Goal: Task Accomplishment & Management: Manage account settings

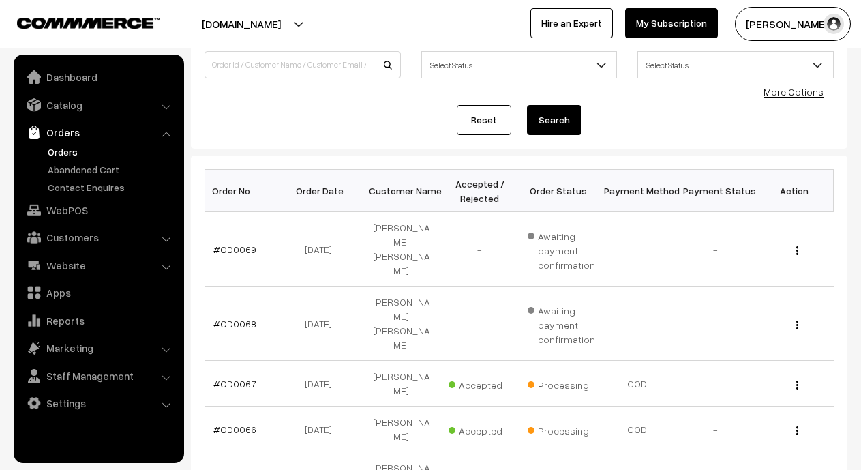
scroll to position [137, 0]
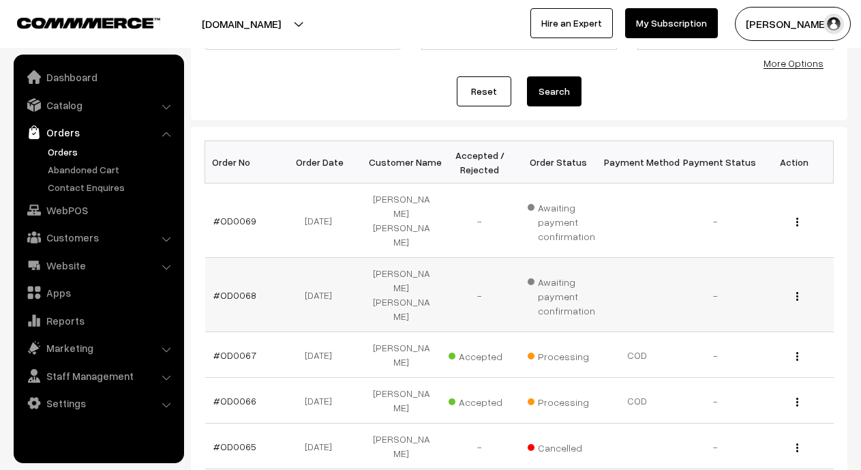
click at [794, 288] on div "View" at bounding box center [794, 295] width 62 height 14
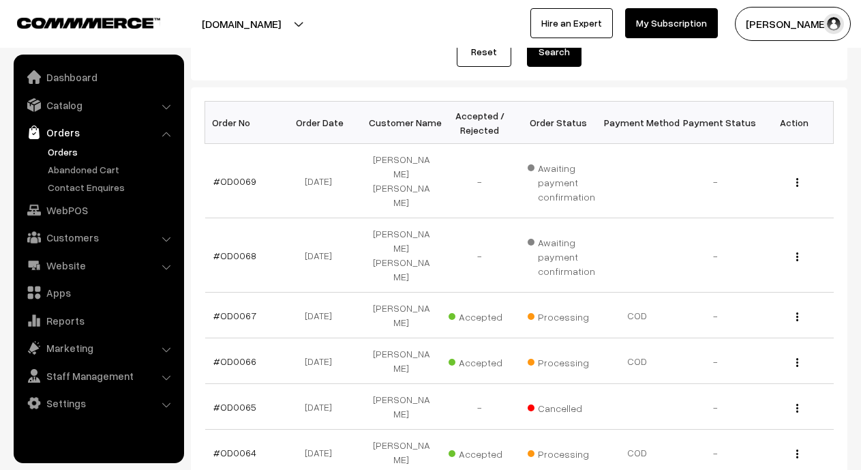
scroll to position [216, 0]
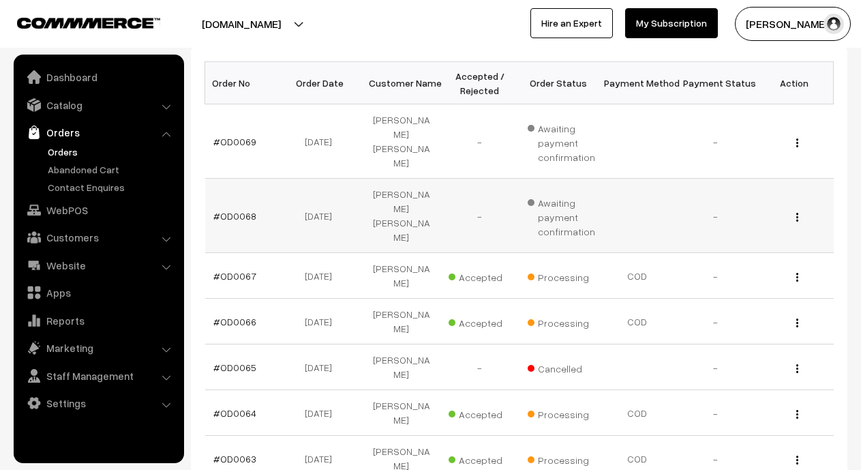
click at [800, 209] on div "View" at bounding box center [794, 216] width 62 height 14
click at [794, 209] on div "View" at bounding box center [794, 216] width 62 height 14
click at [800, 209] on div "View" at bounding box center [794, 216] width 62 height 14
click at [796, 213] on img "button" at bounding box center [797, 217] width 2 height 9
click at [739, 222] on link "View" at bounding box center [736, 237] width 116 height 30
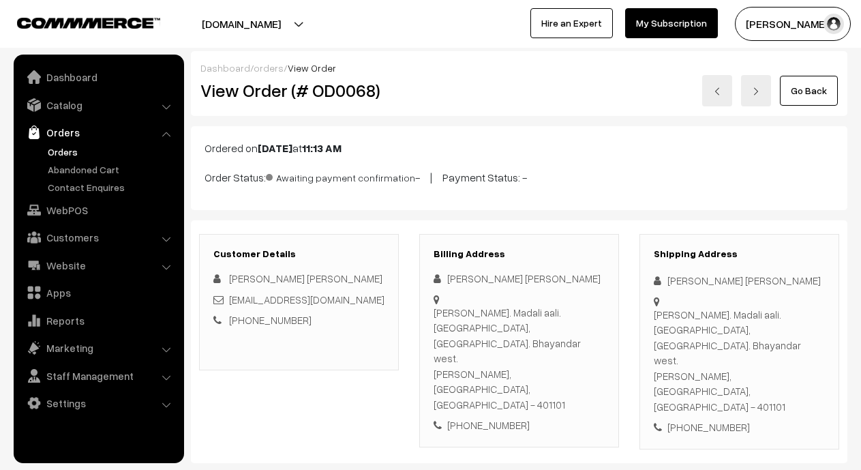
click at [54, 148] on link "Orders" at bounding box center [111, 152] width 135 height 14
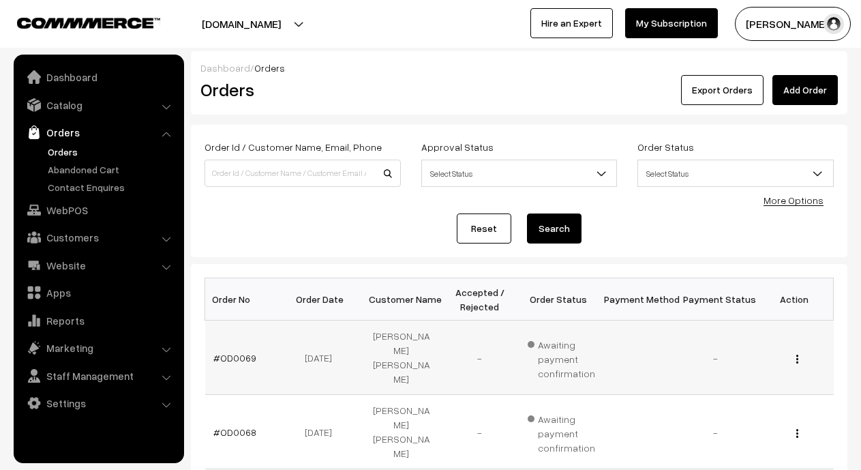
click at [796, 355] on img "button" at bounding box center [797, 359] width 2 height 9
click at [716, 368] on link "View" at bounding box center [736, 378] width 116 height 30
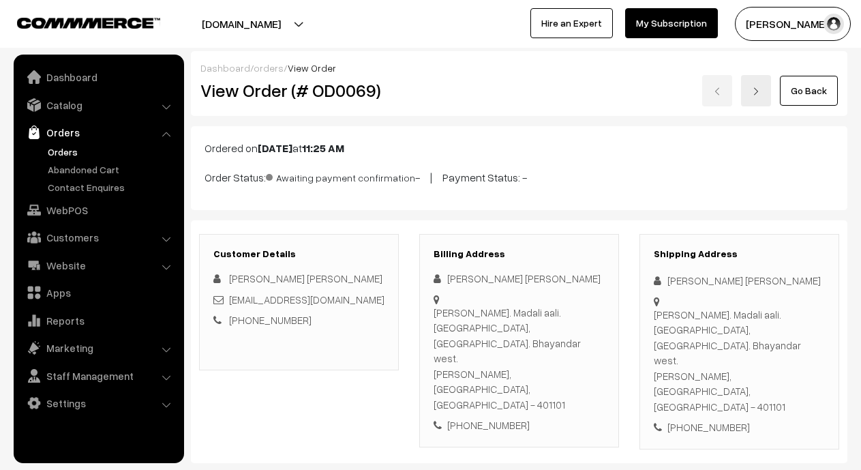
click at [56, 130] on link "Orders" at bounding box center [98, 132] width 162 height 25
click at [56, 132] on link "Orders" at bounding box center [98, 132] width 162 height 25
click at [61, 151] on link "Orders" at bounding box center [111, 152] width 135 height 14
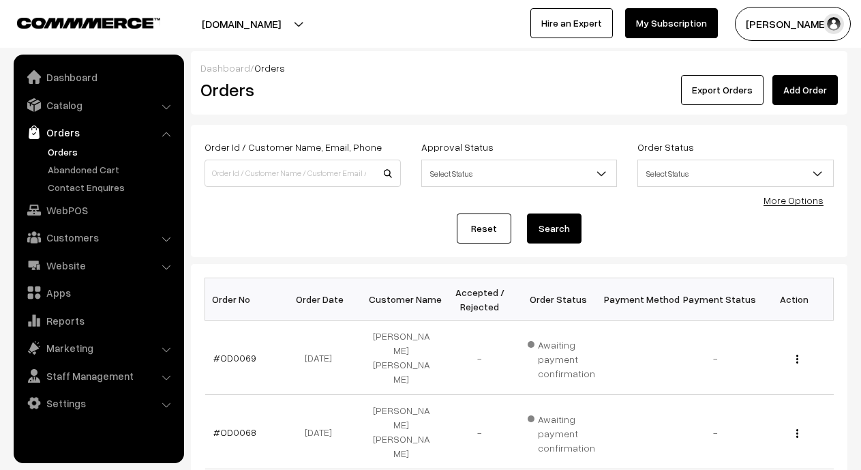
scroll to position [156, 0]
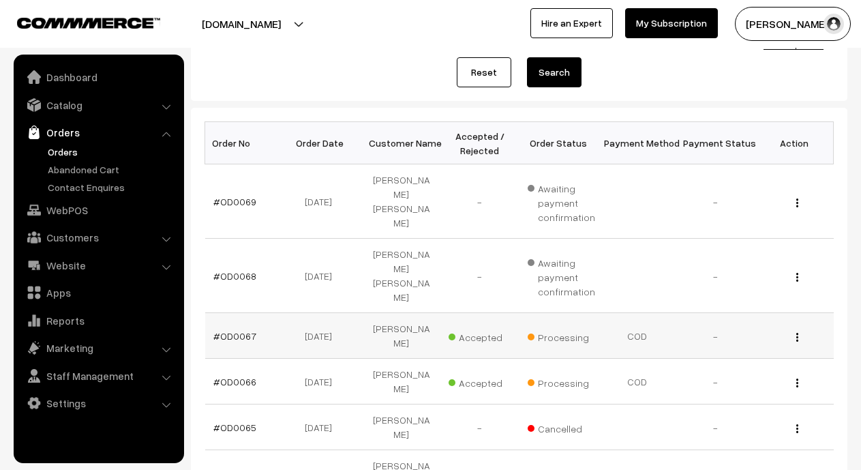
click at [797, 333] on img "button" at bounding box center [797, 337] width 2 height 9
click at [721, 342] on link "View" at bounding box center [736, 357] width 116 height 30
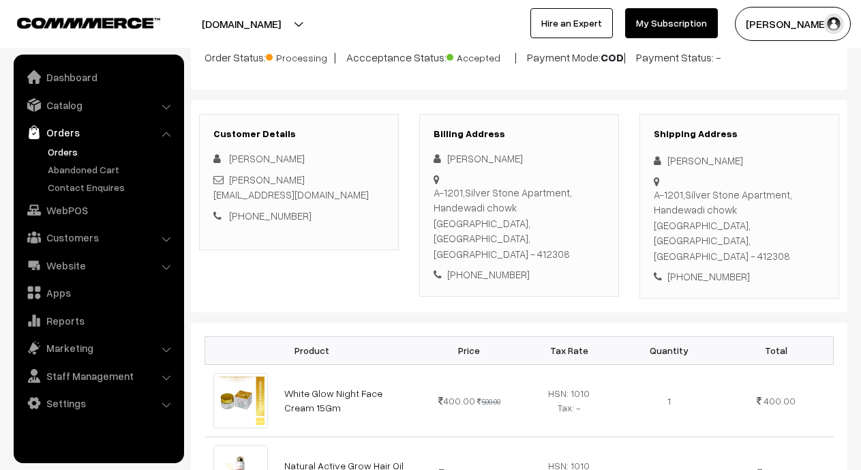
scroll to position [104, 0]
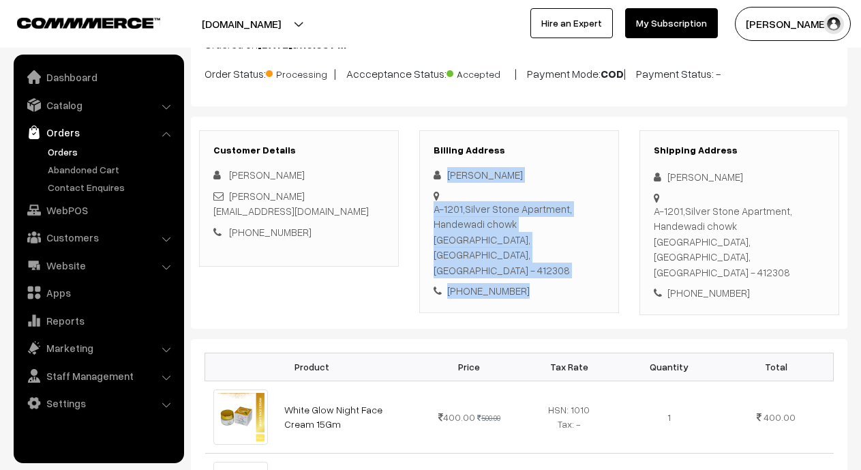
drag, startPoint x: 449, startPoint y: 169, endPoint x: 541, endPoint y: 265, distance: 133.1
click at [541, 265] on div "harshu vighane A-1201,Silver Stone Apartment, Handewadi chowk Pune, Maharashtra…" at bounding box center [519, 233] width 171 height 132
click at [531, 283] on div "+91 7378341883" at bounding box center [519, 291] width 171 height 16
drag, startPoint x: 448, startPoint y: 175, endPoint x: 550, endPoint y: 257, distance: 131.4
click at [550, 257] on div "harshu vighane A-1201,Silver Stone Apartment, Handewadi chowk Pune, Maharashtra…" at bounding box center [519, 233] width 171 height 132
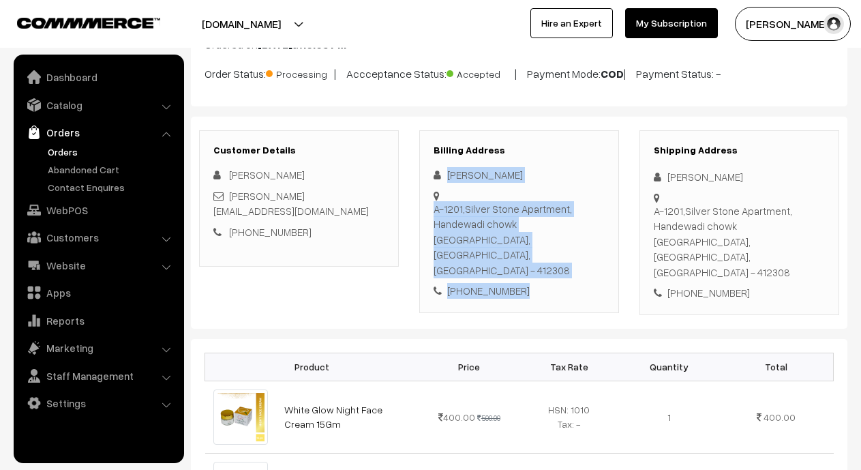
click at [475, 283] on div "+91 7378341883" at bounding box center [519, 291] width 171 height 16
drag, startPoint x: 450, startPoint y: 176, endPoint x: 542, endPoint y: 258, distance: 123.6
click at [542, 258] on div "harshu vighane A-1201,Silver Stone Apartment, Handewadi chowk Pune, Maharashtra…" at bounding box center [519, 233] width 171 height 132
click at [543, 250] on div "harshu vighane A-1201,Silver Stone Apartment, Handewadi chowk Pune, Maharashtra…" at bounding box center [519, 233] width 171 height 132
drag, startPoint x: 449, startPoint y: 175, endPoint x: 536, endPoint y: 242, distance: 110.3
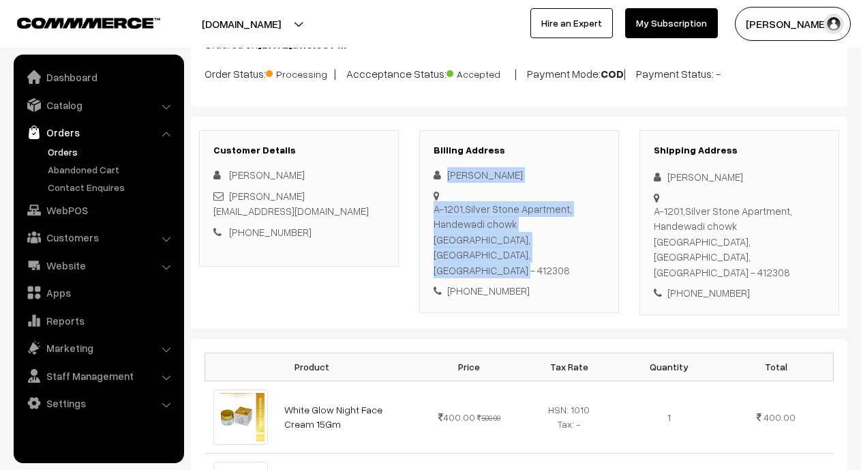
click at [536, 242] on div "harshu vighane A-1201,Silver Stone Apartment, Handewadi chowk Pune, Maharashtra…" at bounding box center [519, 233] width 171 height 132
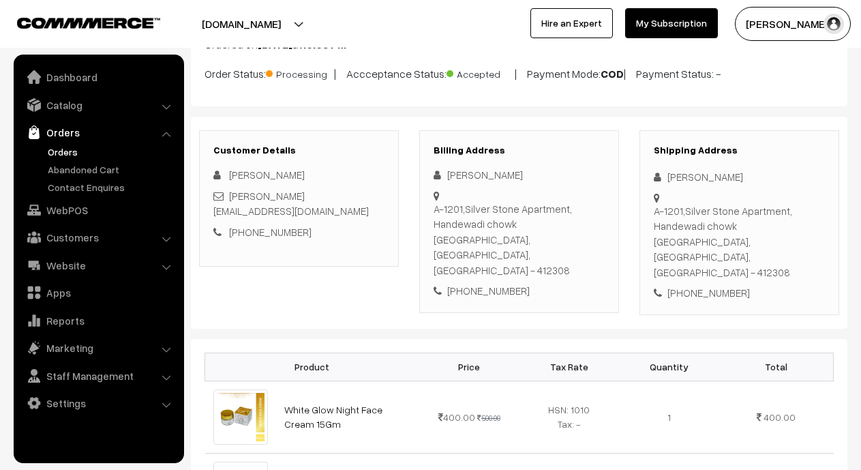
click at [534, 283] on div "+91 7378341883" at bounding box center [519, 291] width 171 height 16
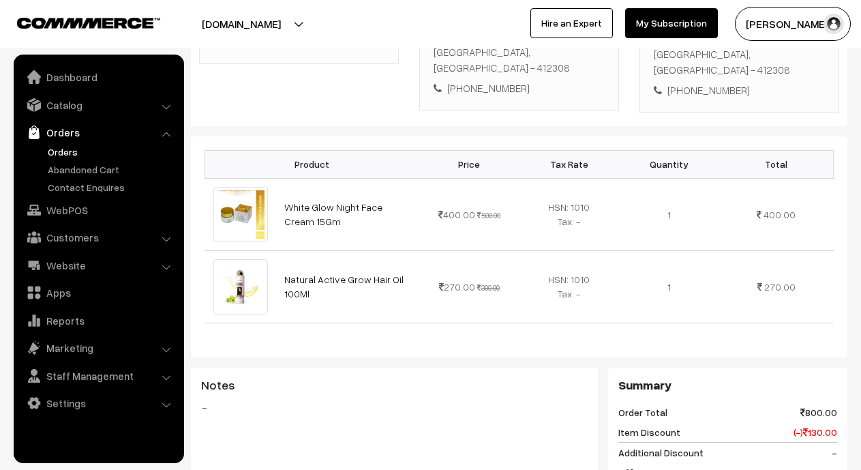
scroll to position [240, 0]
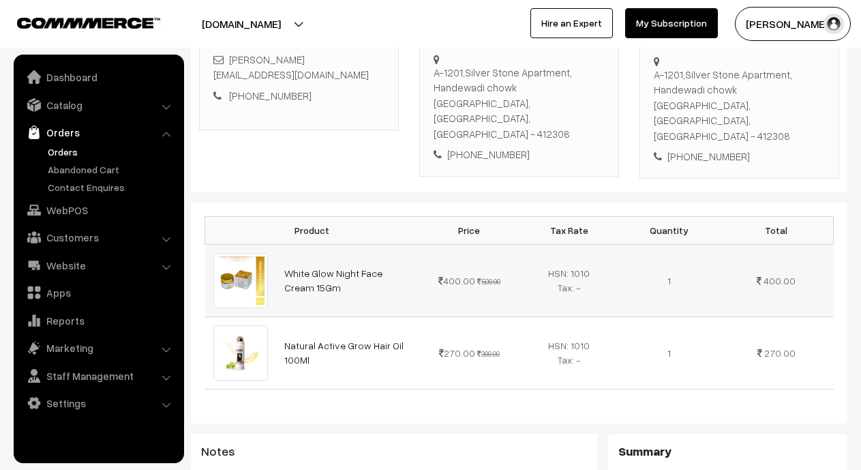
drag, startPoint x: 280, startPoint y: 243, endPoint x: 331, endPoint y: 264, distance: 55.1
click at [331, 264] on td "White Glow Night Face Cream 15Gm" at bounding box center [347, 280] width 143 height 72
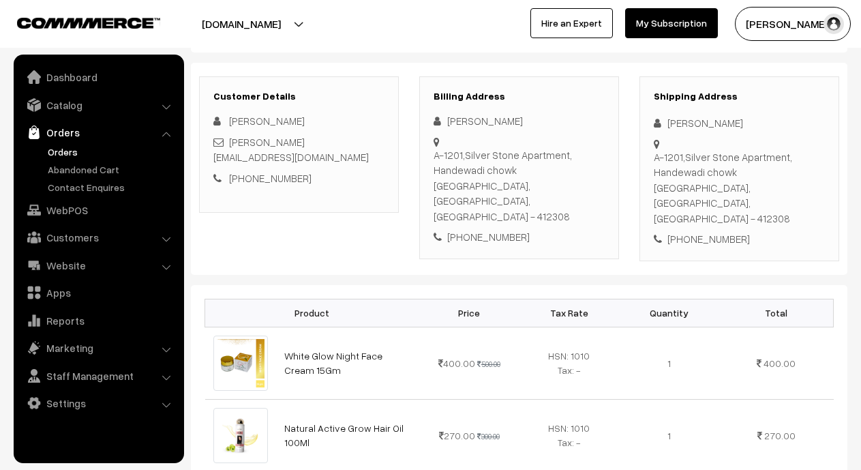
scroll to position [179, 0]
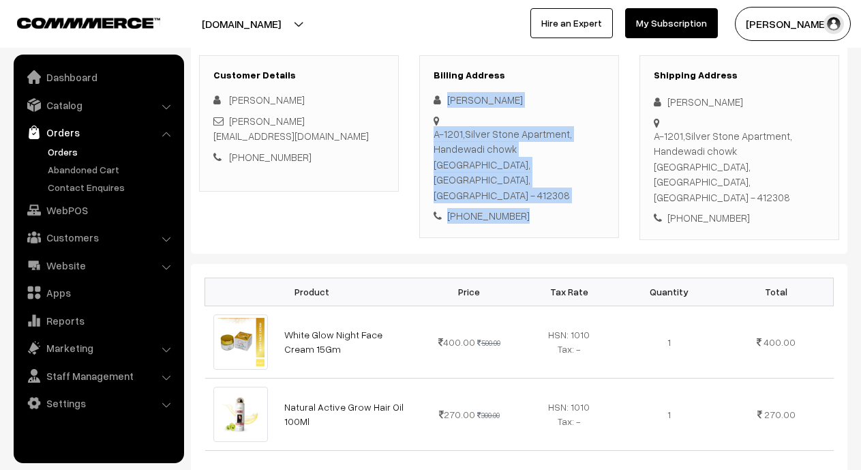
drag, startPoint x: 443, startPoint y: 99, endPoint x: 513, endPoint y: 179, distance: 106.4
click at [513, 179] on div "harshu vighane A-1201,Silver Stone Apartment, Handewadi chowk Pune, Maharashtra…" at bounding box center [519, 158] width 171 height 132
click at [537, 208] on div "+91 7378341883" at bounding box center [519, 216] width 171 height 16
drag, startPoint x: 450, startPoint y: 98, endPoint x: 511, endPoint y: 203, distance: 121.6
click at [511, 203] on div "Billing Address harshu vighane A-1201,Silver Stone Apartment, Handewadi chowk P…" at bounding box center [519, 146] width 200 height 183
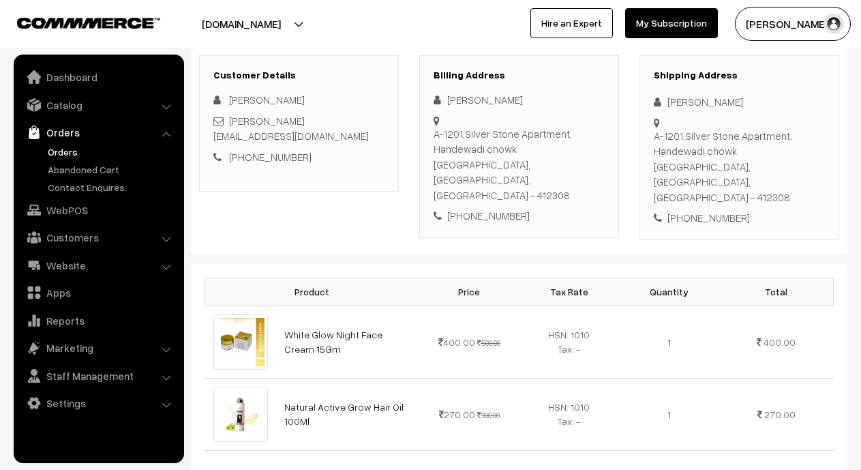
click at [548, 207] on div "Billing Address harshu vighane A-1201,Silver Stone Apartment, Handewadi chowk P…" at bounding box center [519, 147] width 220 height 185
drag, startPoint x: 283, startPoint y: 299, endPoint x: 336, endPoint y: 328, distance: 60.4
click at [334, 331] on td "White Glow Night Face Cream 15Gm" at bounding box center [347, 341] width 143 height 72
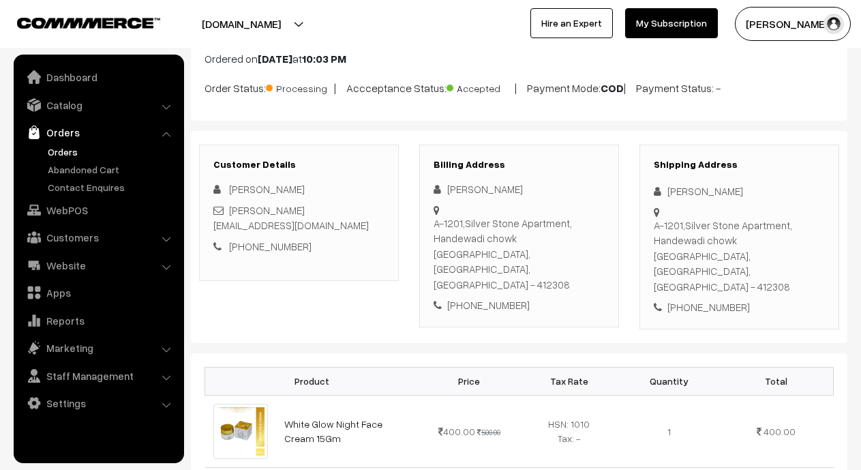
scroll to position [57, 0]
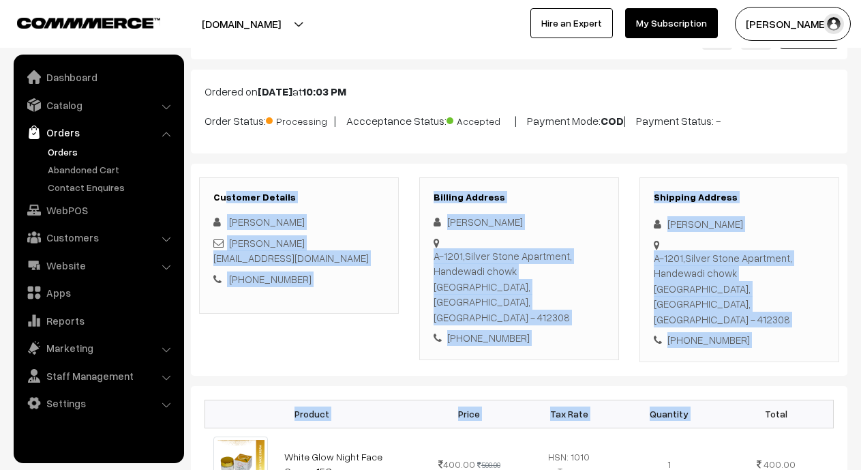
drag, startPoint x: 227, startPoint y: 175, endPoint x: 717, endPoint y: 382, distance: 531.6
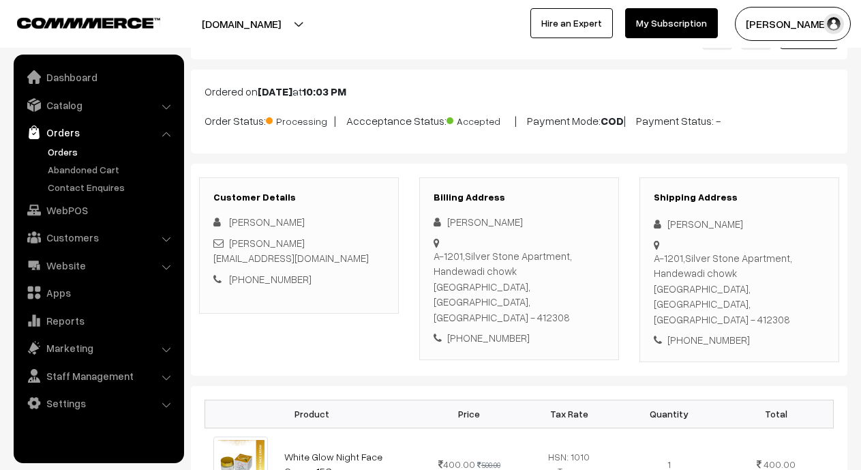
drag, startPoint x: 611, startPoint y: 345, endPoint x: 527, endPoint y: 322, distance: 87.0
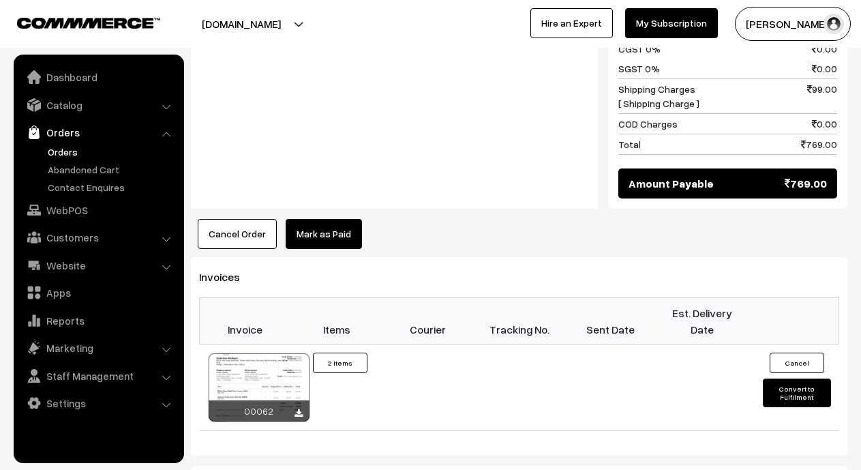
scroll to position [765, 0]
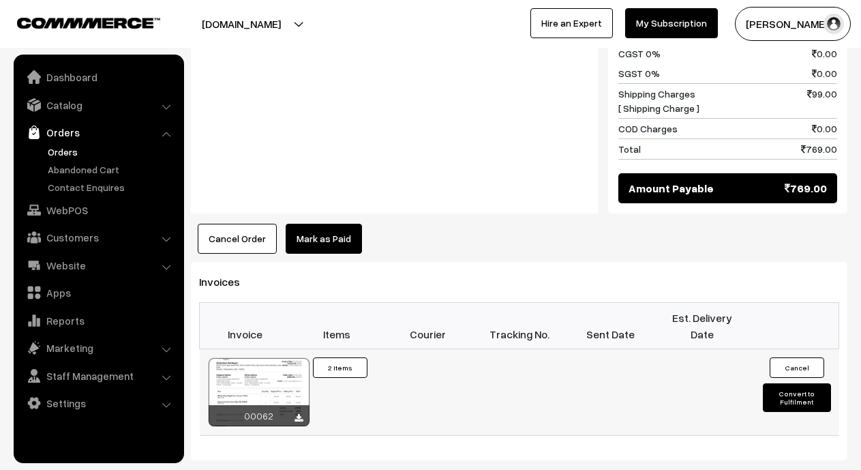
click at [257, 365] on div at bounding box center [259, 392] width 101 height 68
click at [70, 149] on link "Orders" at bounding box center [111, 152] width 135 height 14
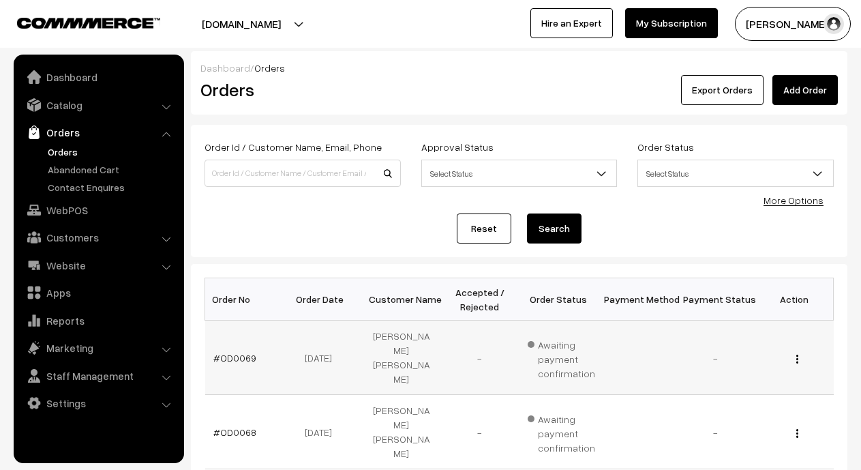
click at [792, 350] on div "View" at bounding box center [794, 357] width 62 height 14
click at [795, 354] on div "View" at bounding box center [794, 357] width 62 height 14
click at [798, 355] on img "button" at bounding box center [797, 359] width 2 height 9
click at [749, 366] on link "View" at bounding box center [736, 378] width 116 height 30
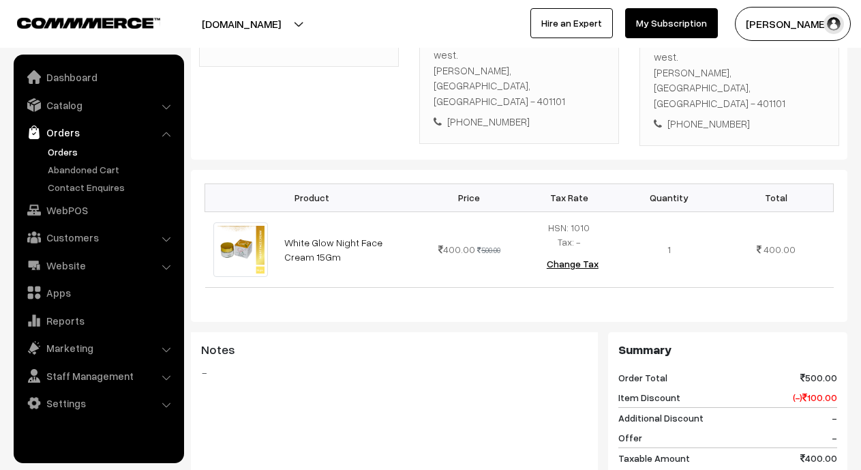
scroll to position [284, 0]
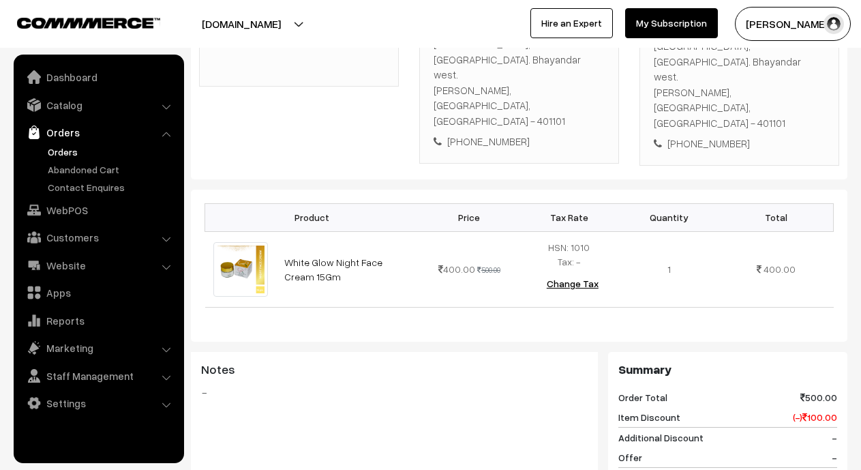
click at [52, 147] on link "Orders" at bounding box center [111, 152] width 135 height 14
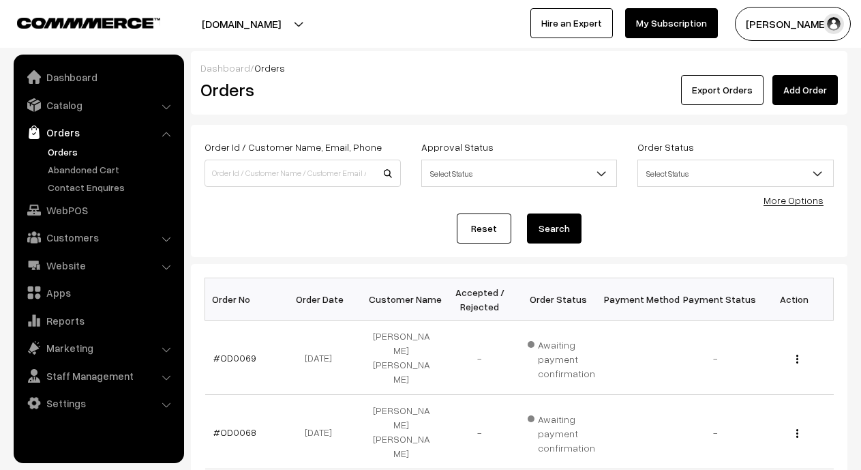
click at [798, 429] on img "button" at bounding box center [797, 433] width 2 height 9
click at [708, 438] on link "View" at bounding box center [736, 453] width 116 height 30
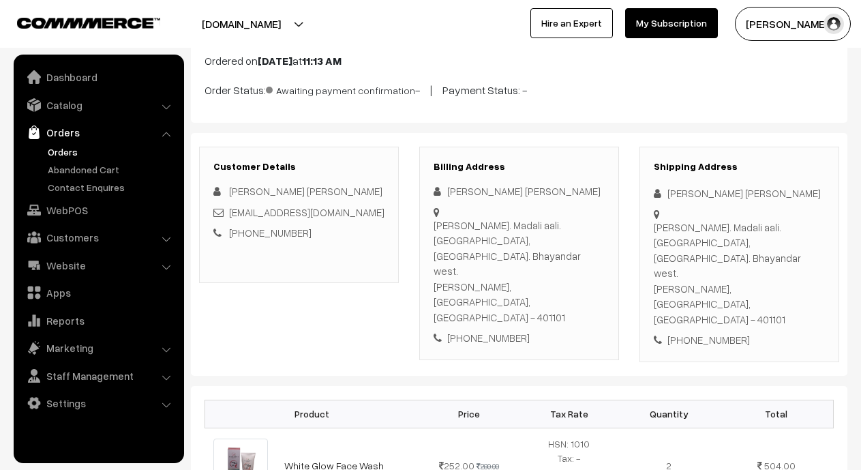
scroll to position [26, 0]
